Goal: Transaction & Acquisition: Purchase product/service

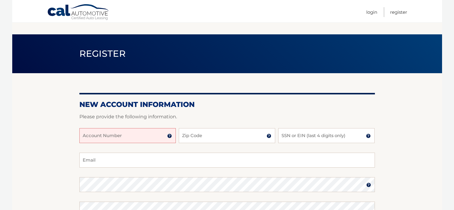
scroll to position [30, 0]
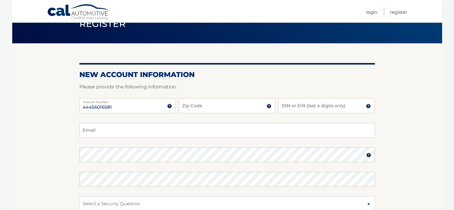
type input "44456016581"
click at [189, 102] on input "Zip Code" at bounding box center [227, 105] width 96 height 15
type input "11803"
type input "silvaflight@yahoo.com"
click at [292, 107] on input "SSN or EIN (last 4 digits only)" at bounding box center [326, 105] width 96 height 15
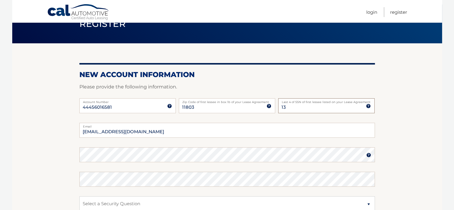
type input "1"
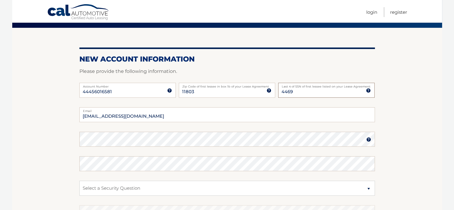
scroll to position [60, 0]
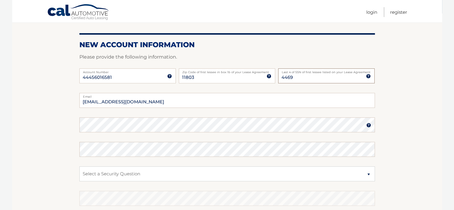
type input "4469"
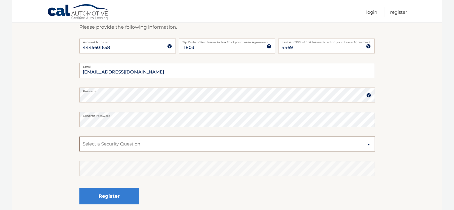
click at [116, 142] on select "Select a Security Question What was the name of your elementary school? What is…" at bounding box center [226, 143] width 295 height 15
select select "1"
click at [79, 136] on select "Select a Security Question What was the name of your elementary school? What is…" at bounding box center [226, 143] width 295 height 15
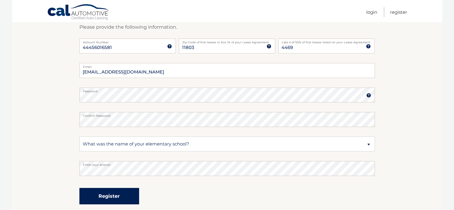
click at [109, 196] on button "Register" at bounding box center [109, 196] width 60 height 16
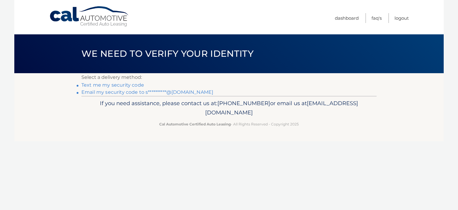
click at [120, 86] on link "Text me my security code" at bounding box center [112, 85] width 63 height 6
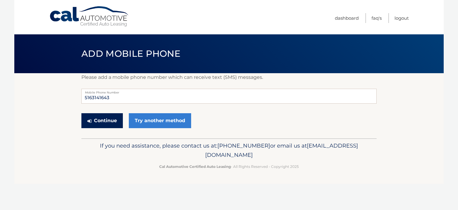
click at [109, 119] on button "Continue" at bounding box center [101, 120] width 41 height 15
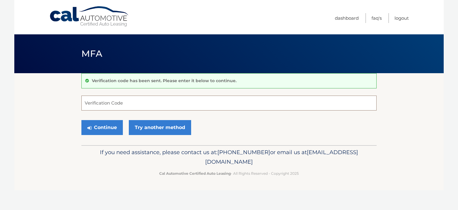
click at [116, 105] on input "Verification Code" at bounding box center [228, 102] width 295 height 15
type input "558999"
click at [104, 121] on button "Continue" at bounding box center [101, 127] width 41 height 15
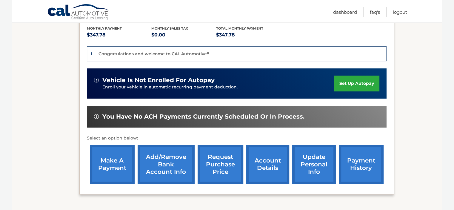
scroll to position [149, 0]
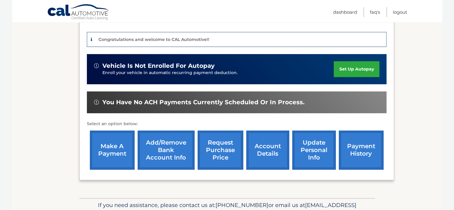
click at [170, 136] on link "Add/Remove bank account info" at bounding box center [166, 149] width 57 height 39
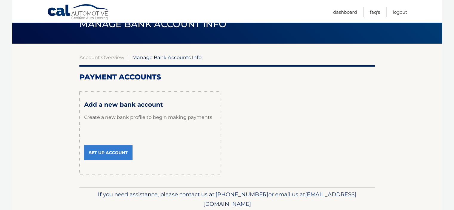
scroll to position [30, 0]
click at [106, 149] on link "Set Up Account" at bounding box center [108, 152] width 48 height 15
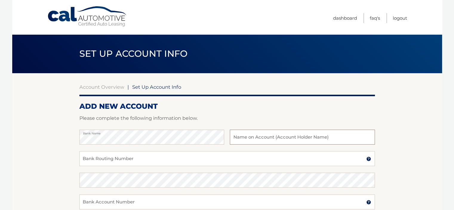
click at [259, 136] on input "text" at bounding box center [302, 137] width 145 height 15
type input "[PERSON_NAME]"
click at [104, 157] on input "Bank Routing Number" at bounding box center [226, 158] width 295 height 15
type input "021000322"
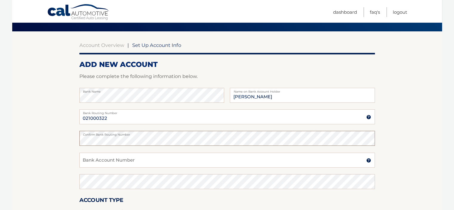
scroll to position [60, 0]
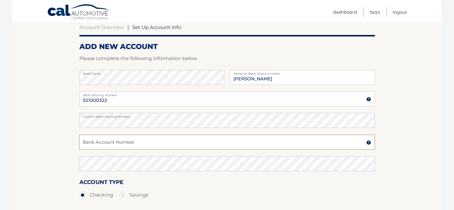
click at [100, 141] on input "Bank Account Number" at bounding box center [226, 142] width 295 height 15
type input "007003816712"
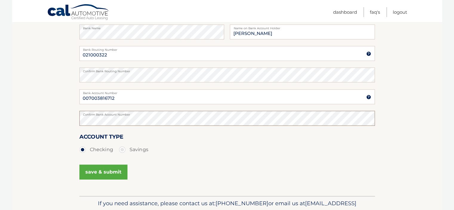
scroll to position [119, 0]
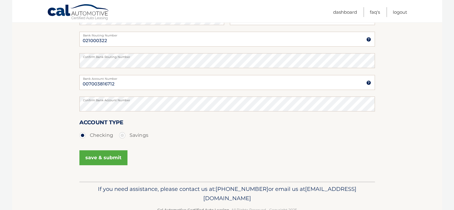
click at [106, 157] on button "save & submit" at bounding box center [103, 157] width 48 height 15
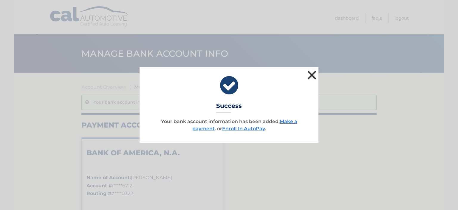
click at [312, 74] on button "×" at bounding box center [312, 75] width 12 height 12
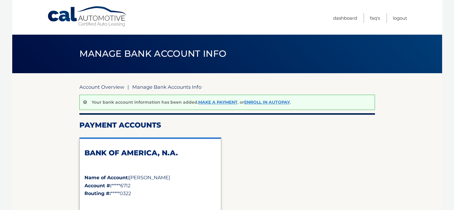
click at [113, 85] on link "Account Overview" at bounding box center [101, 87] width 45 height 6
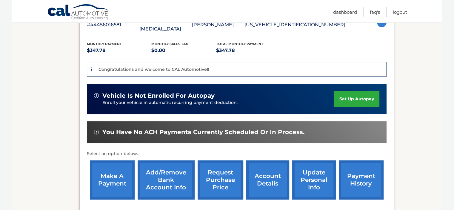
scroll to position [149, 0]
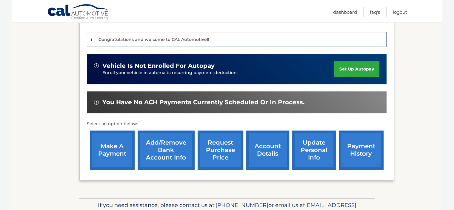
click at [111, 135] on link "make a payment" at bounding box center [112, 149] width 45 height 39
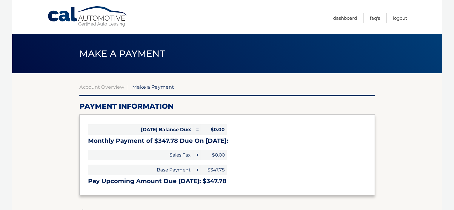
select select "OTE2ZTc5ODAtYTBiYS00YTY3LWE1MzgtY2UwMjY0NWQ5ZjNh"
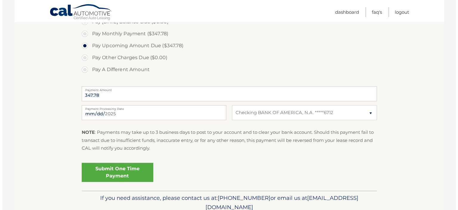
scroll to position [209, 0]
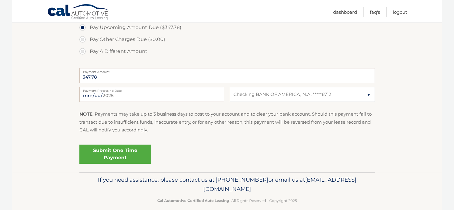
click at [117, 150] on link "Submit One Time Payment" at bounding box center [115, 153] width 72 height 19
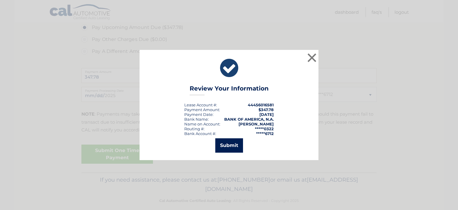
click at [226, 144] on button "Submit" at bounding box center [229, 145] width 28 height 14
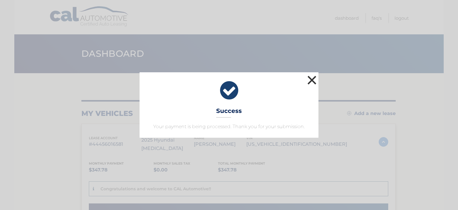
click at [313, 80] on button "×" at bounding box center [312, 80] width 12 height 12
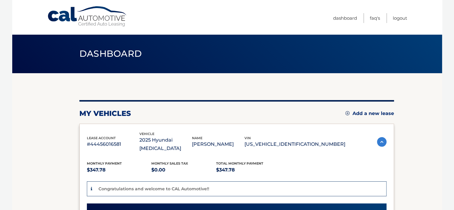
click at [98, 20] on link "Cal Automotive" at bounding box center [87, 16] width 81 height 21
click at [399, 18] on link "Logout" at bounding box center [400, 18] width 14 height 10
